Goal: Ask a question

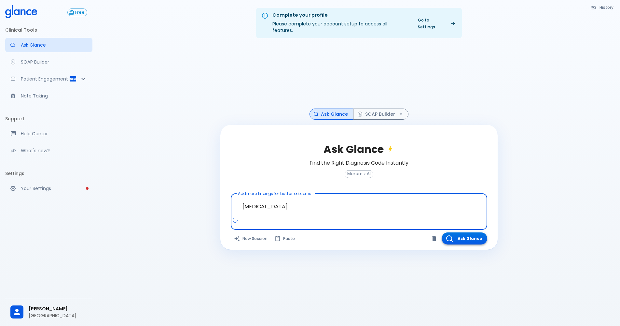
type textarea "[MEDICAL_DATA]"
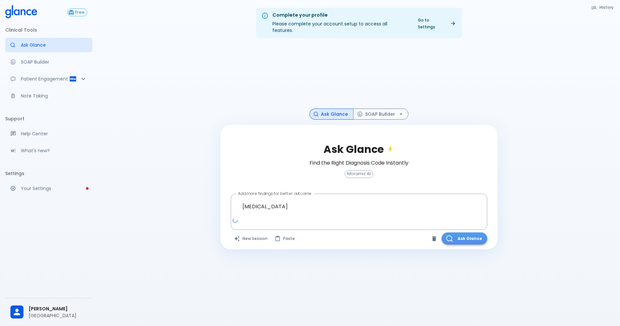
click at [469, 232] on button "Ask Glance" at bounding box center [465, 238] width 46 height 12
